Goal: Task Accomplishment & Management: Manage account settings

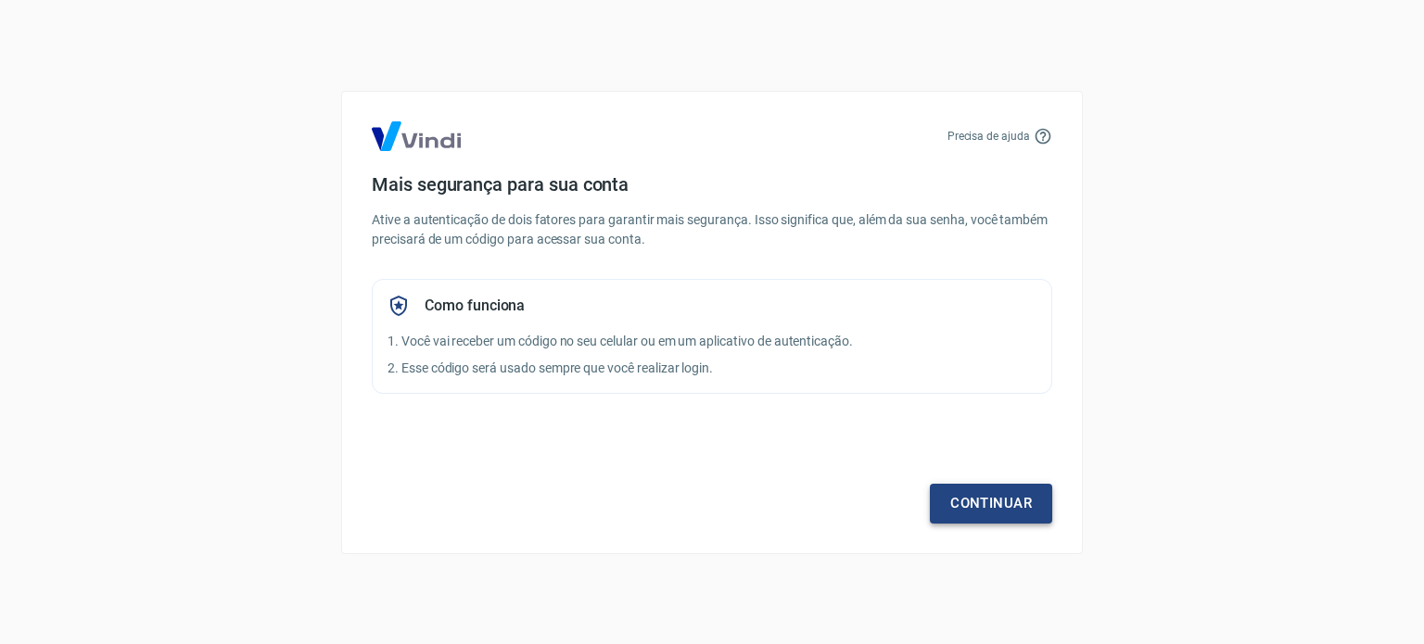
click at [964, 505] on link "Continuar" at bounding box center [991, 503] width 122 height 39
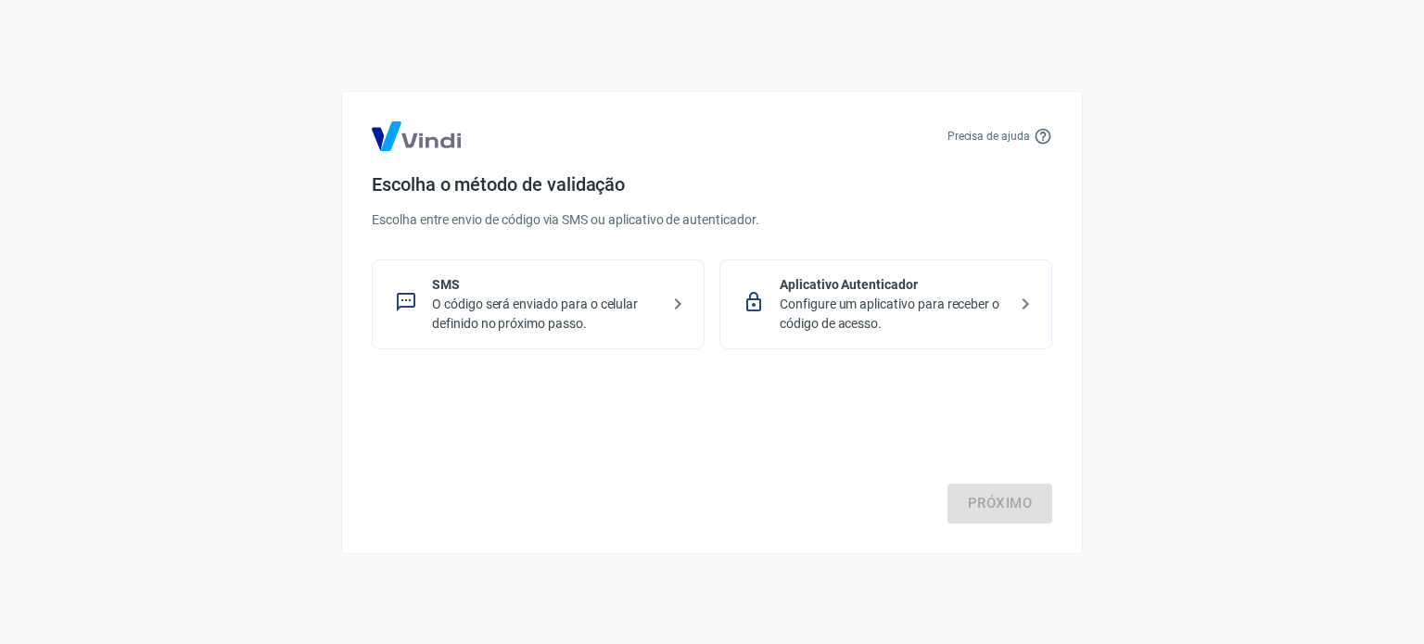
click at [558, 321] on p "O código será enviado para o celular definido no próximo passo." at bounding box center [545, 314] width 227 height 39
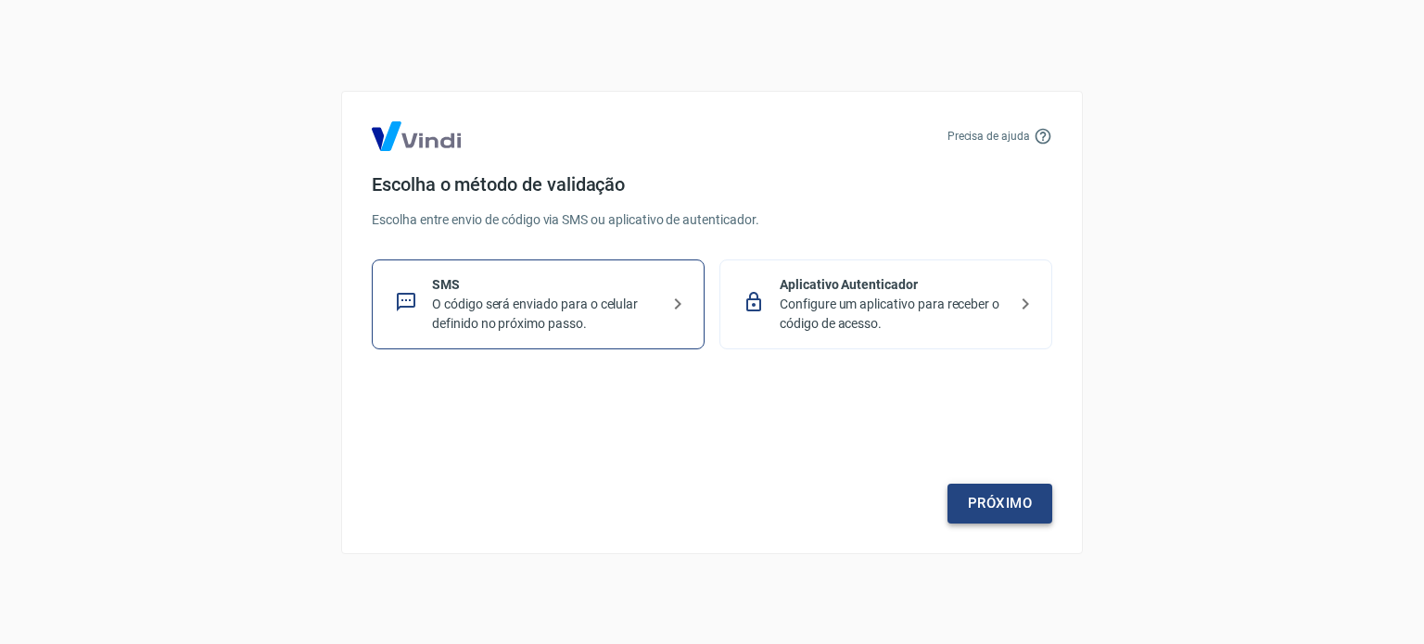
click at [1000, 490] on link "Próximo" at bounding box center [999, 503] width 105 height 39
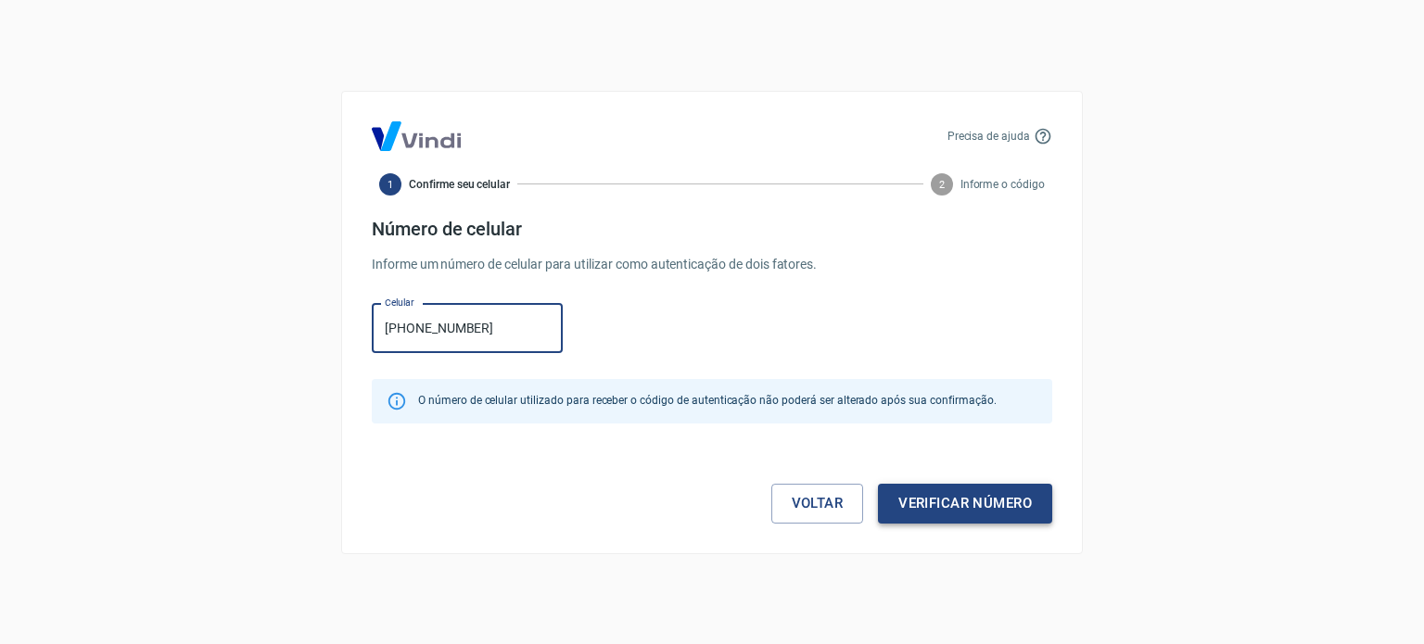
type input "[PHONE_NUMBER]"
click at [1004, 515] on button "Verificar número" at bounding box center [965, 503] width 174 height 39
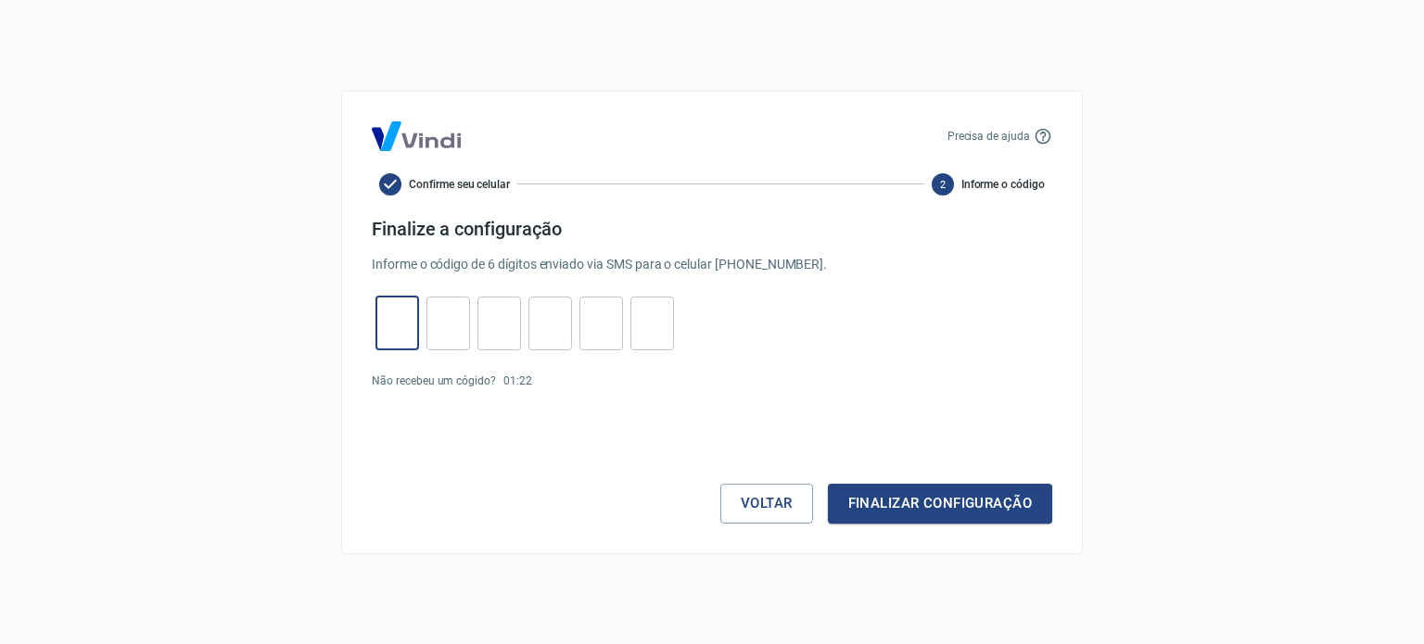
click at [414, 307] on input "tel" at bounding box center [397, 323] width 44 height 40
type input "5"
type input "2"
type input "3"
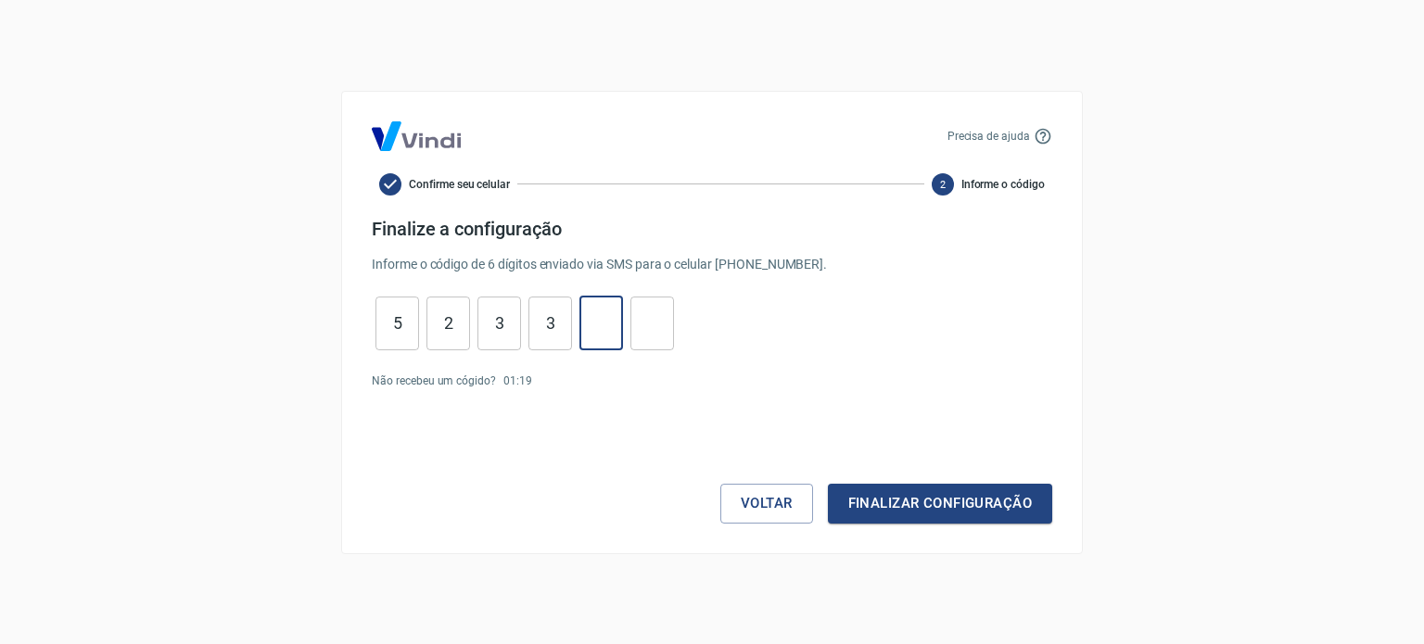
type input "5"
type input "8"
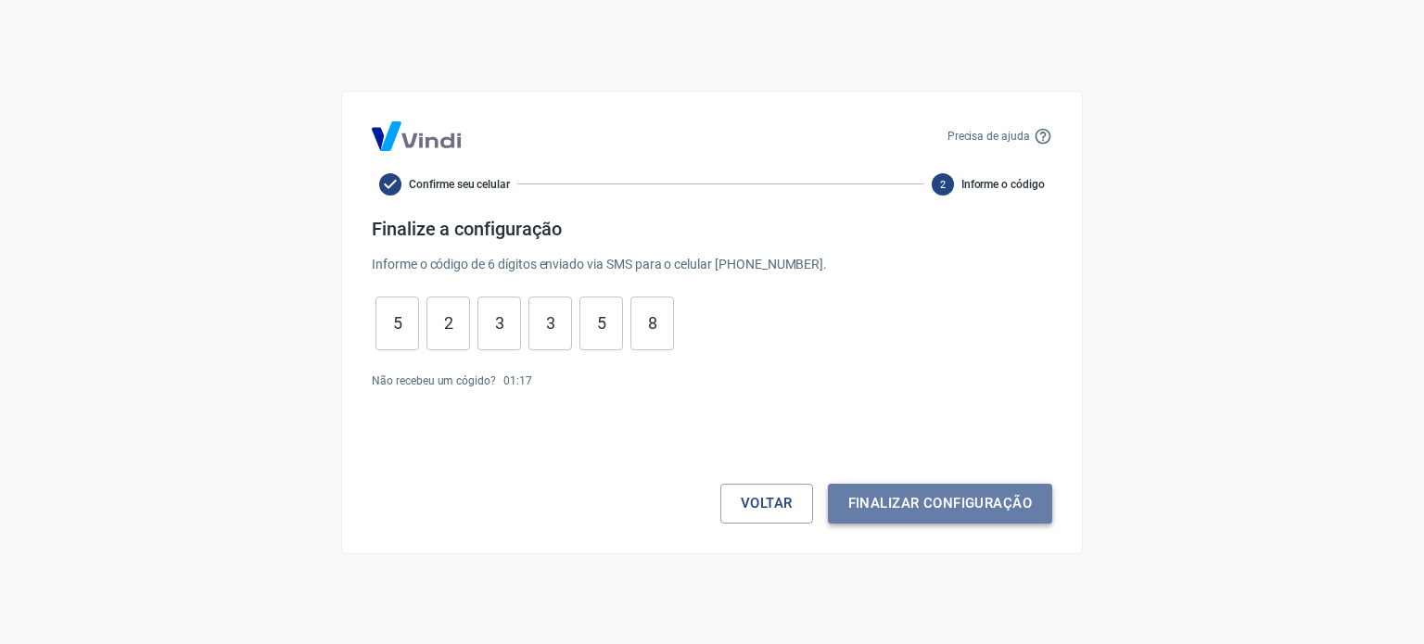
click at [871, 489] on button "Finalizar configuração" at bounding box center [940, 503] width 224 height 39
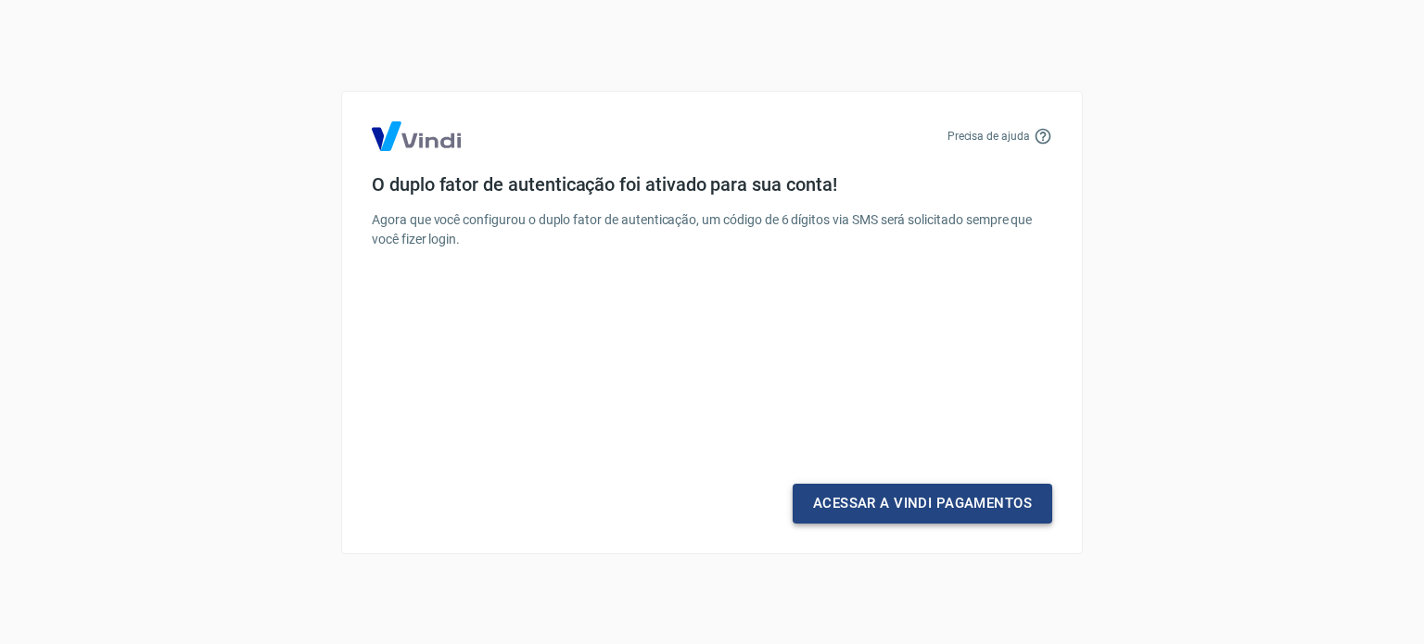
click at [871, 489] on link "Acessar a Vindi Pagamentos" at bounding box center [923, 503] width 260 height 39
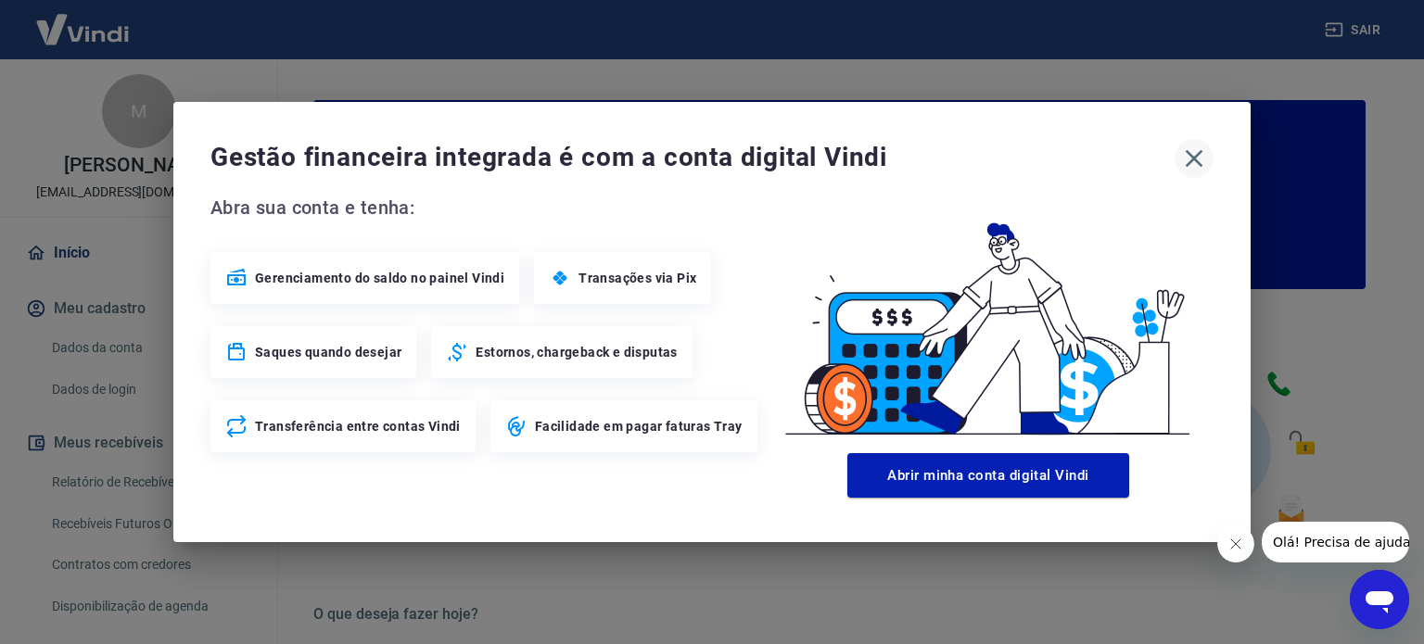
click at [1199, 144] on icon "button" at bounding box center [1194, 159] width 30 height 30
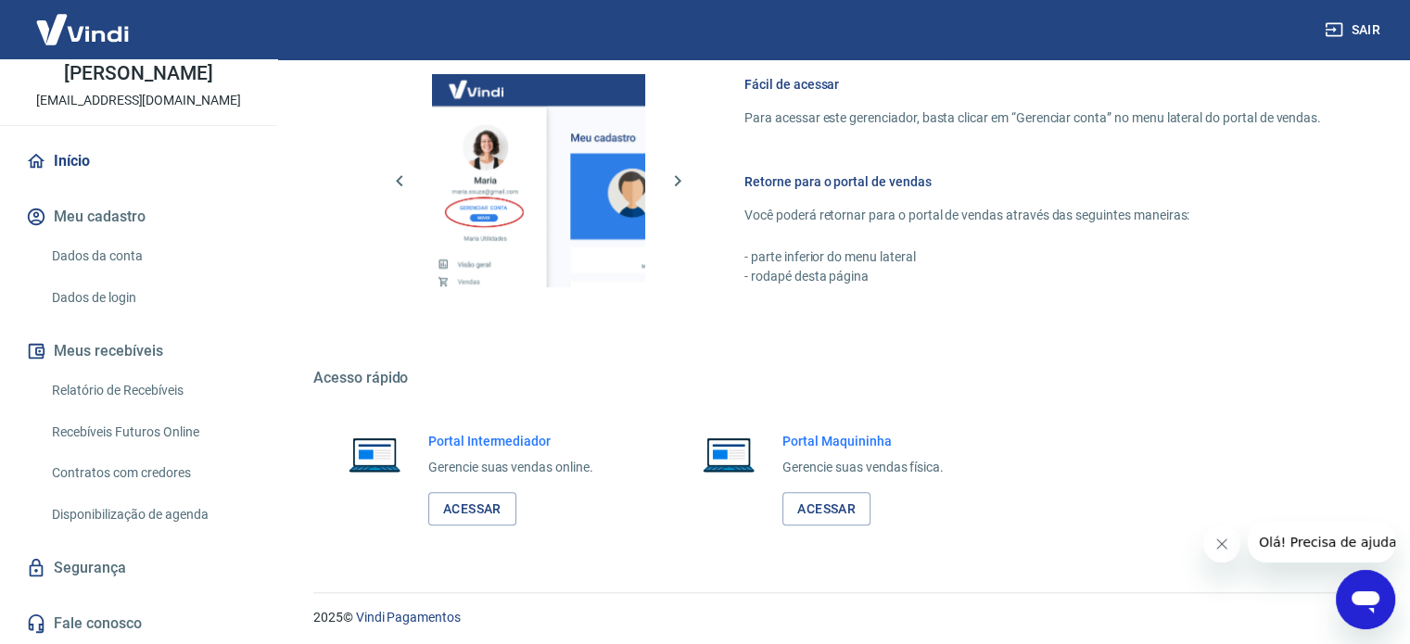
scroll to position [1011, 0]
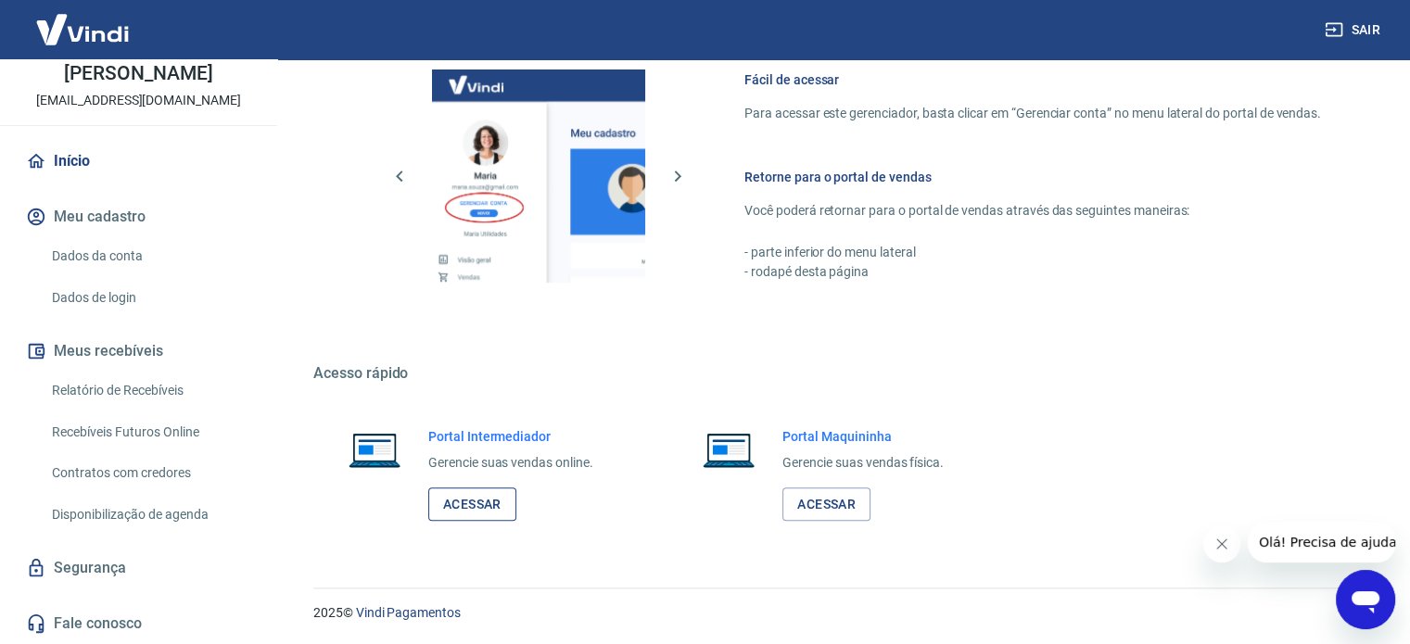
click at [464, 504] on link "Acessar" at bounding box center [472, 505] width 88 height 34
